Goal: Task Accomplishment & Management: Complete application form

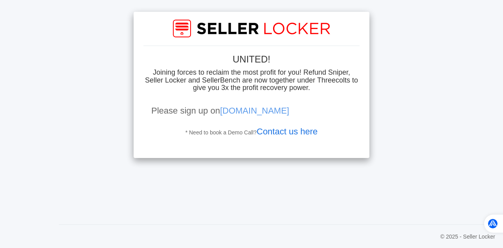
click at [309, 132] on link "Contact us here" at bounding box center [287, 132] width 61 height 10
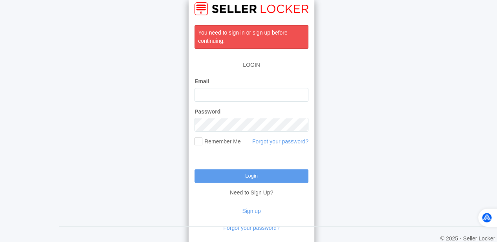
scroll to position [21, 0]
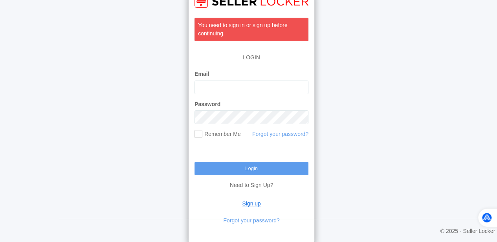
click at [254, 205] on link "Sign up" at bounding box center [251, 203] width 18 height 6
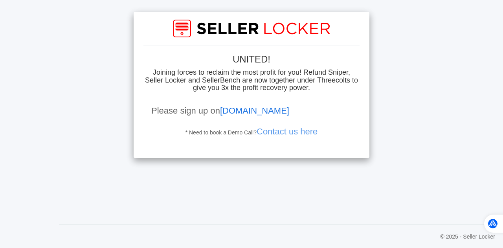
click at [289, 111] on link "[DOMAIN_NAME]" at bounding box center [254, 111] width 69 height 10
